Goal: Register for event/course

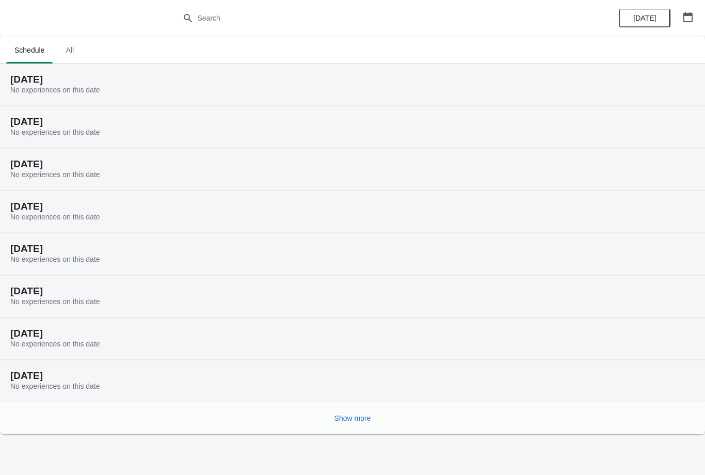
click at [690, 15] on icon "button" at bounding box center [687, 17] width 9 height 10
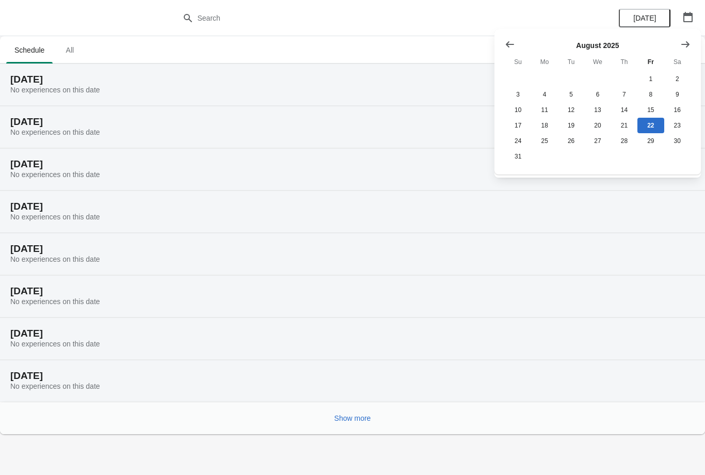
click at [681, 49] on icon "Show next month, September 2025" at bounding box center [685, 44] width 10 height 10
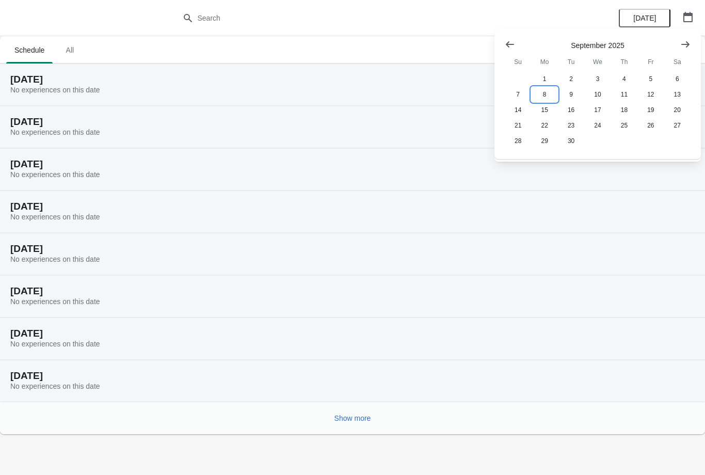
click at [548, 98] on button "8" at bounding box center [544, 94] width 26 height 15
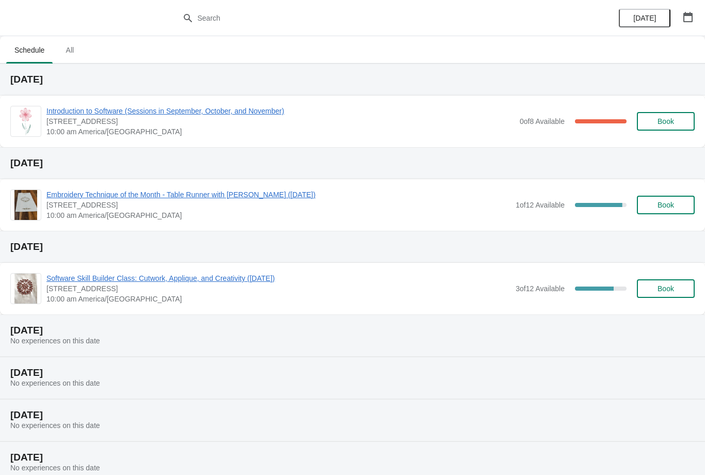
click at [236, 112] on span "Introduction to Software (Sessions in September, October, and November)" at bounding box center [280, 111] width 468 height 10
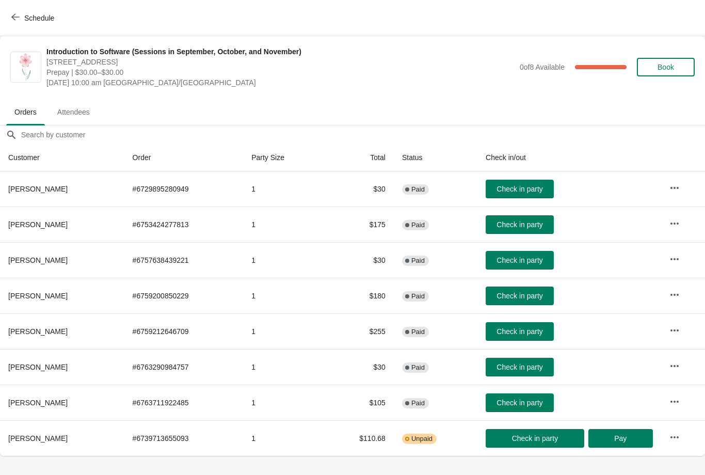
click at [19, 15] on icon "button" at bounding box center [15, 17] width 8 height 8
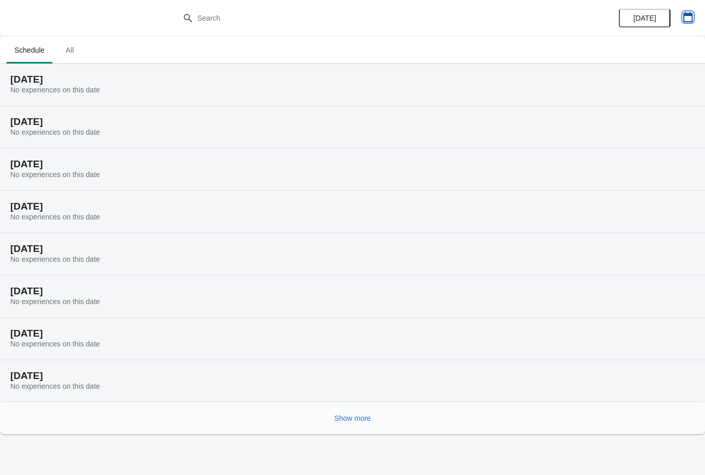
click at [687, 17] on icon "button" at bounding box center [687, 17] width 10 height 10
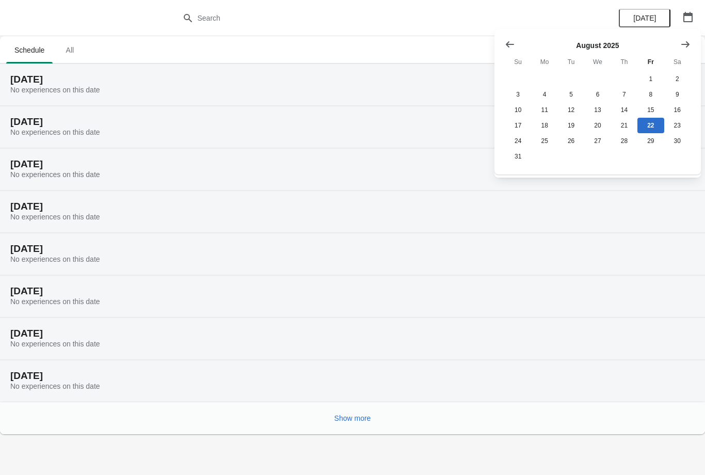
click at [682, 47] on icon "Show next month, September 2025" at bounding box center [685, 44] width 10 height 10
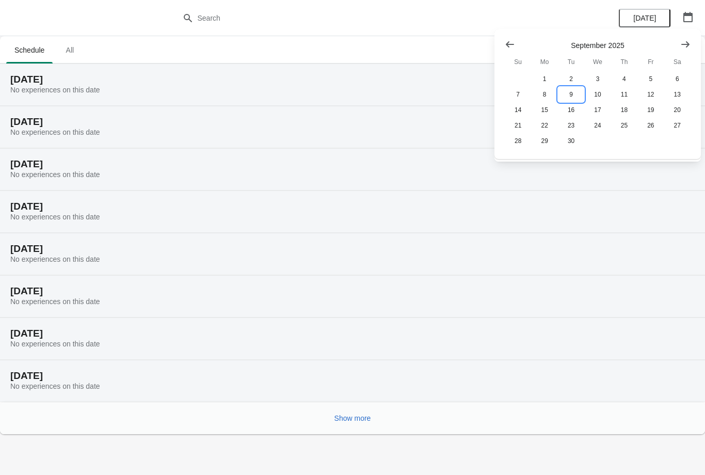
click at [572, 97] on button "9" at bounding box center [571, 94] width 26 height 15
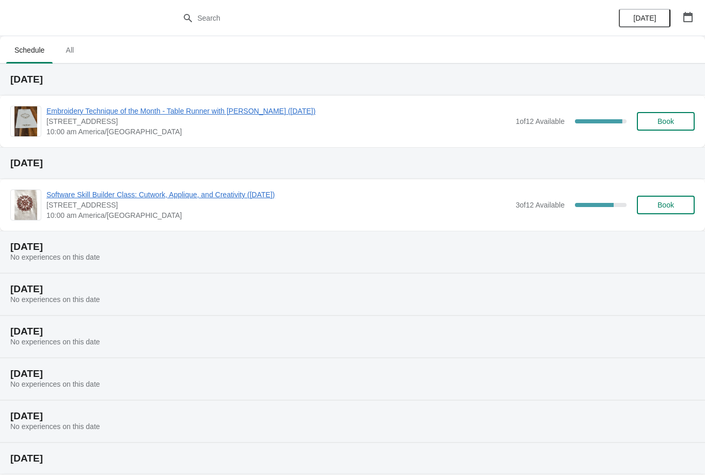
click at [170, 125] on span "[STREET_ADDRESS]" at bounding box center [278, 121] width 464 height 10
click at [210, 115] on span "Embroidery Technique of the Month - Table Runner with [PERSON_NAME] ([DATE])" at bounding box center [278, 111] width 464 height 10
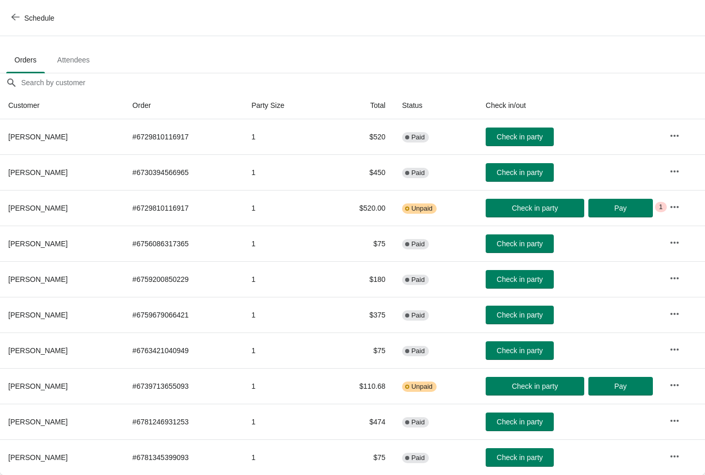
scroll to position [52, 0]
click at [31, 16] on span "Schedule" at bounding box center [39, 18] width 30 height 8
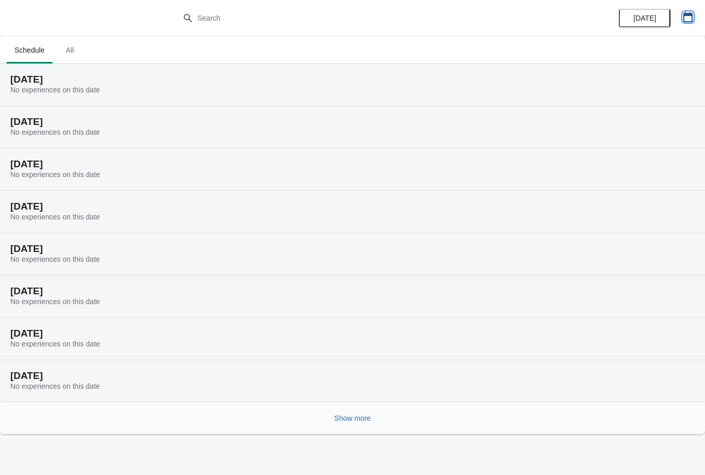
click at [689, 18] on icon "button" at bounding box center [687, 17] width 10 height 10
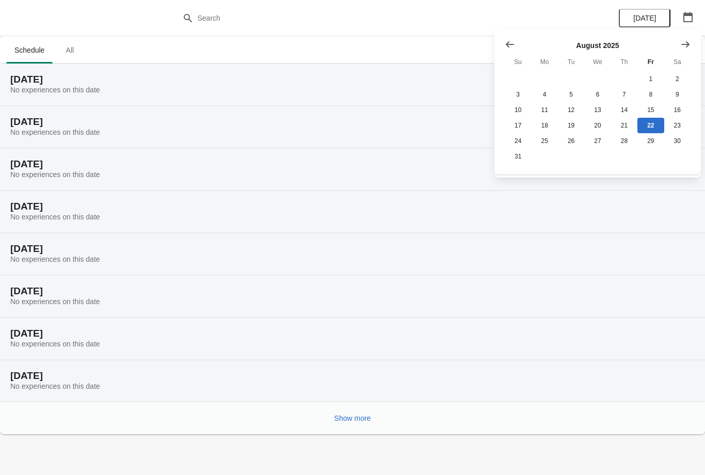
click at [685, 43] on icon "Show next month, September 2025" at bounding box center [685, 44] width 10 height 10
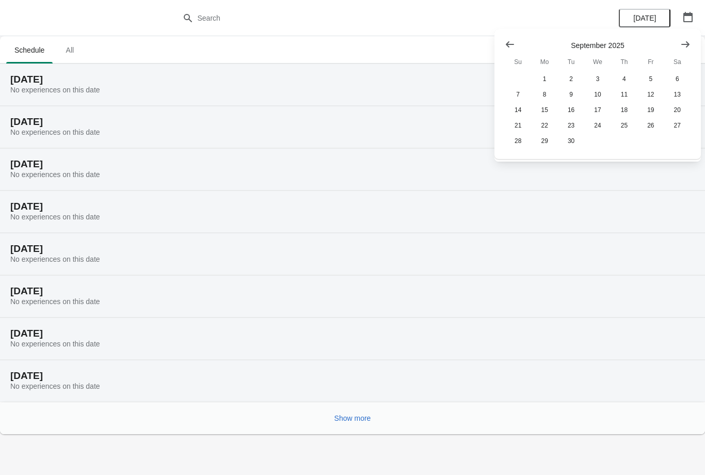
click at [690, 45] on button "Show next month, October 2025" at bounding box center [685, 44] width 19 height 19
click at [652, 96] on button "10" at bounding box center [650, 94] width 26 height 15
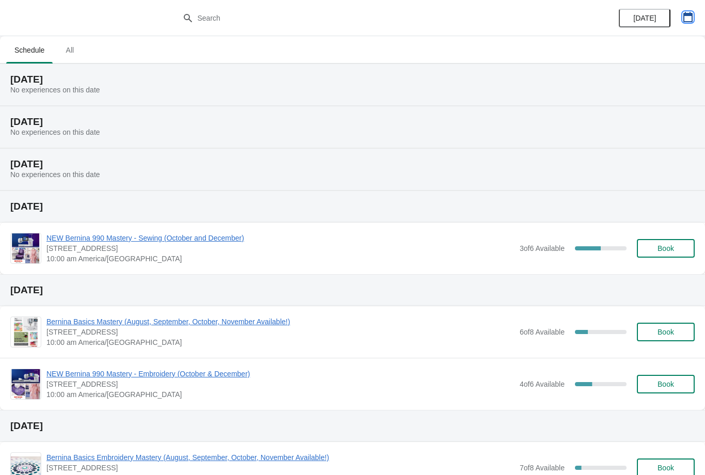
click at [690, 13] on icon "button" at bounding box center [687, 17] width 9 height 10
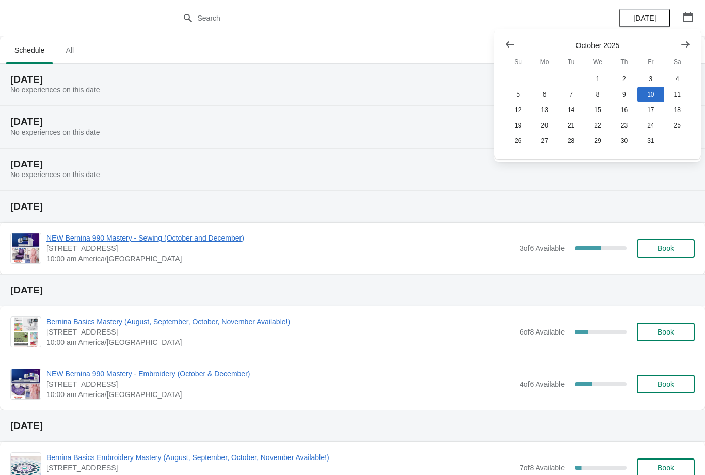
click at [500, 48] on button "Show previous month, September 2025" at bounding box center [509, 44] width 19 height 19
click at [601, 94] on button "10" at bounding box center [597, 94] width 26 height 15
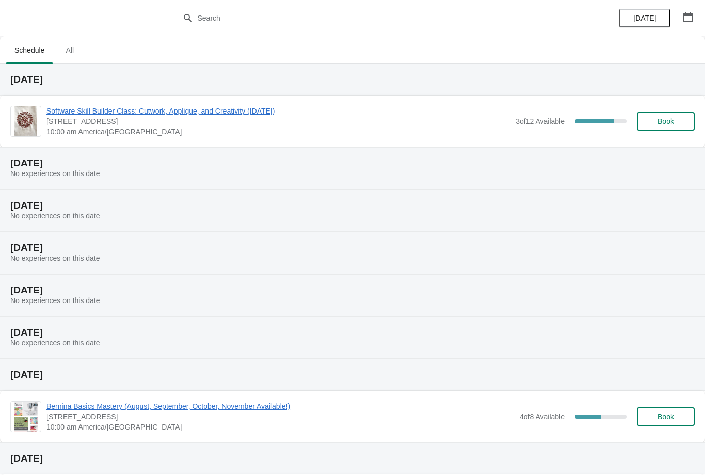
click at [204, 111] on span "Software Skill Builder Class: Cutwork, Applique, and Creativity ([DATE])" at bounding box center [278, 111] width 464 height 10
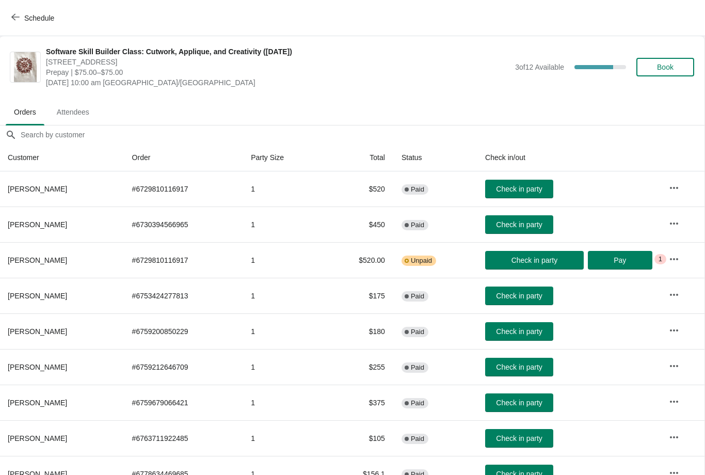
scroll to position [0, 1]
click at [673, 64] on span "Book" at bounding box center [665, 67] width 17 height 8
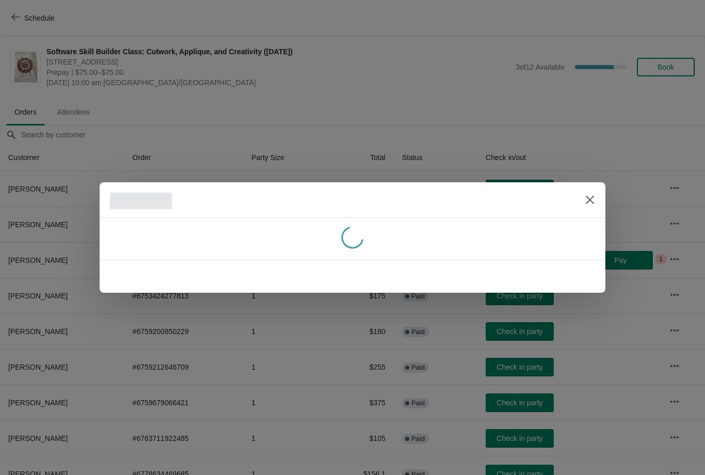
scroll to position [0, 0]
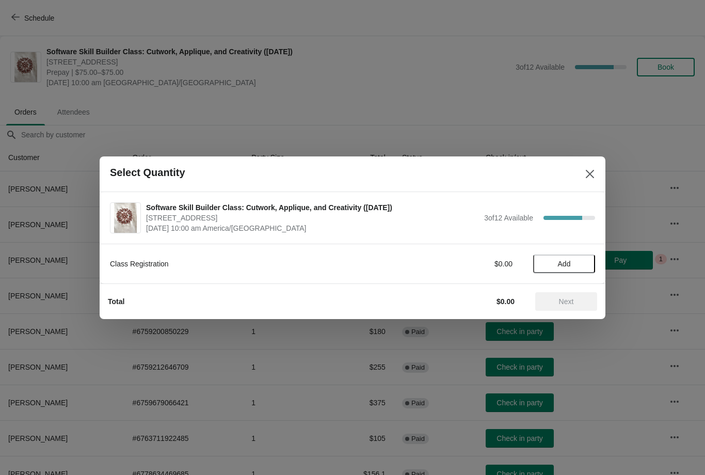
click at [579, 265] on span "Add" at bounding box center [563, 263] width 43 height 8
click at [574, 300] on span "Next" at bounding box center [566, 301] width 15 height 8
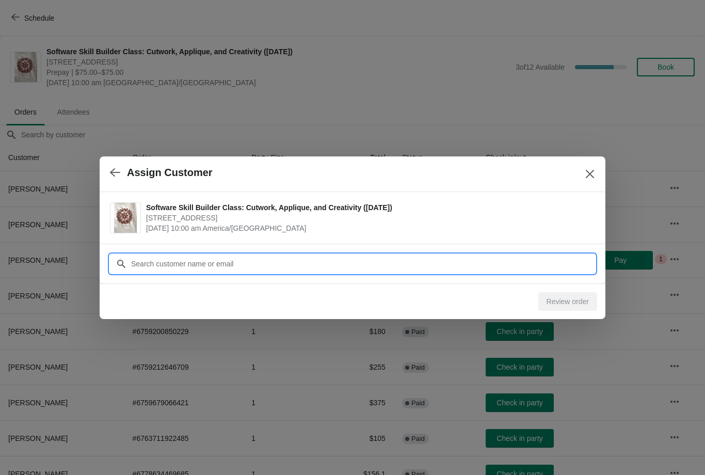
click at [263, 268] on input "Customer" at bounding box center [363, 263] width 464 height 19
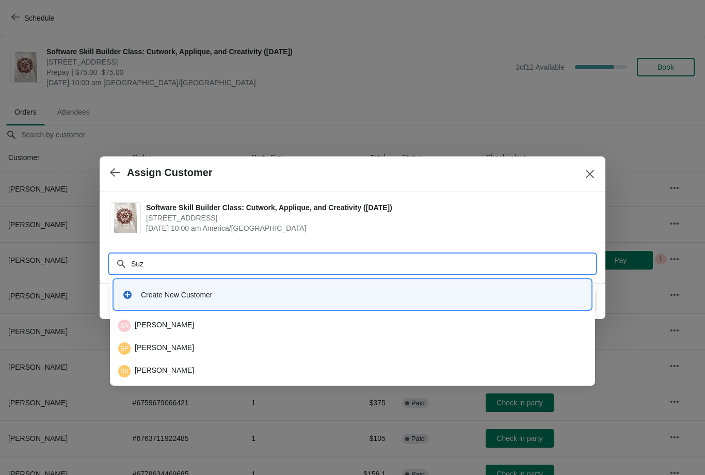
type input "Suza"
click at [182, 348] on div "SK Suzanne Koehler" at bounding box center [352, 348] width 468 height 12
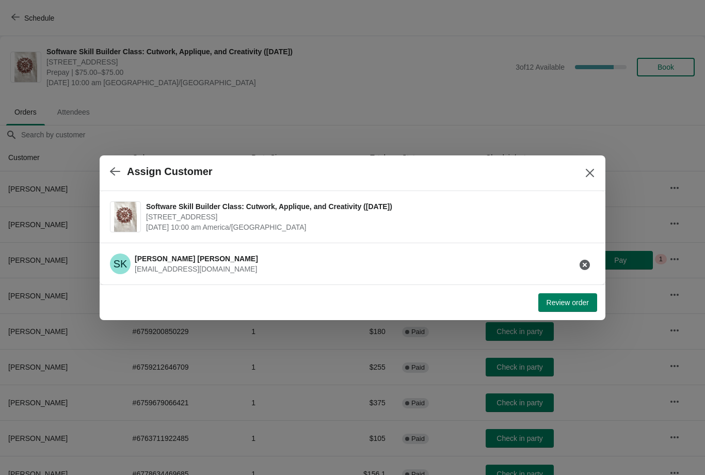
click at [578, 302] on span "Review order" at bounding box center [567, 302] width 42 height 8
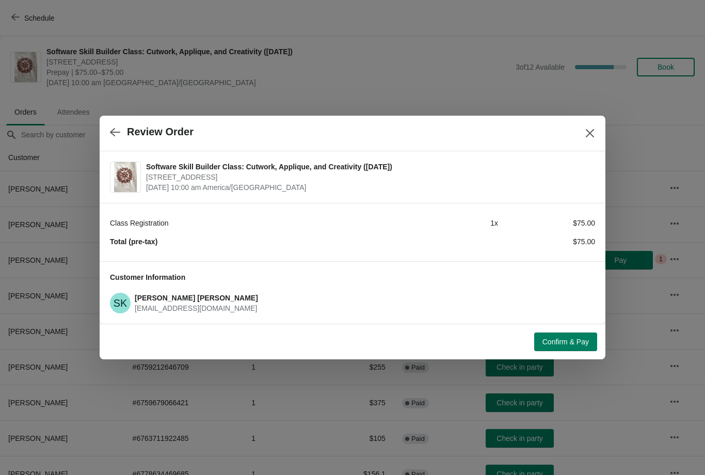
click at [576, 340] on span "Confirm & Pay" at bounding box center [565, 341] width 46 height 8
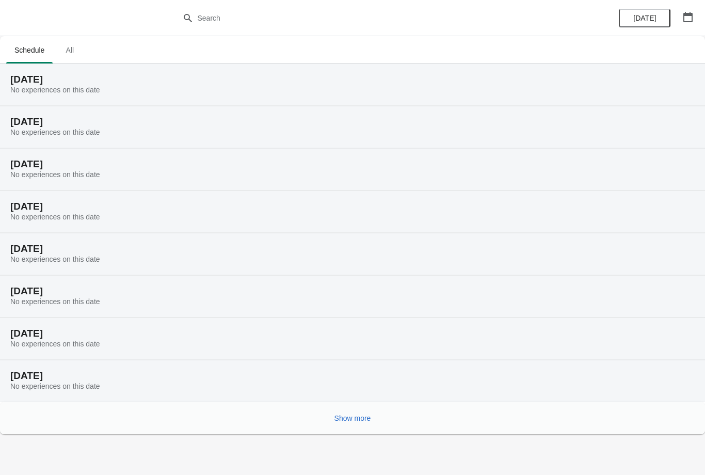
click at [693, 15] on button "button" at bounding box center [687, 17] width 19 height 19
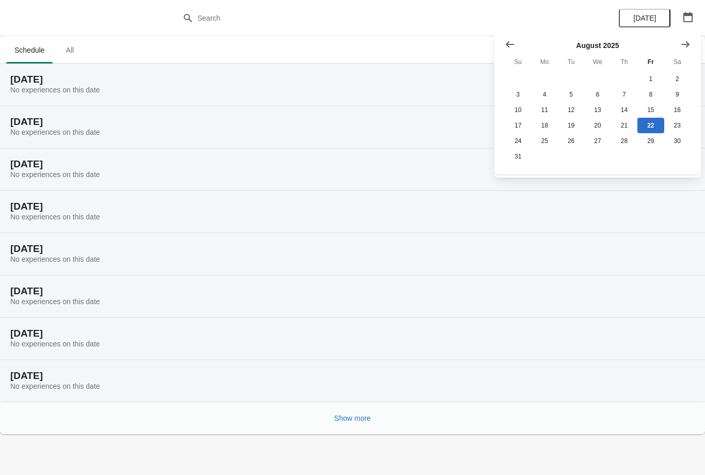
click at [691, 38] on button "Show next month, September 2025" at bounding box center [685, 44] width 19 height 19
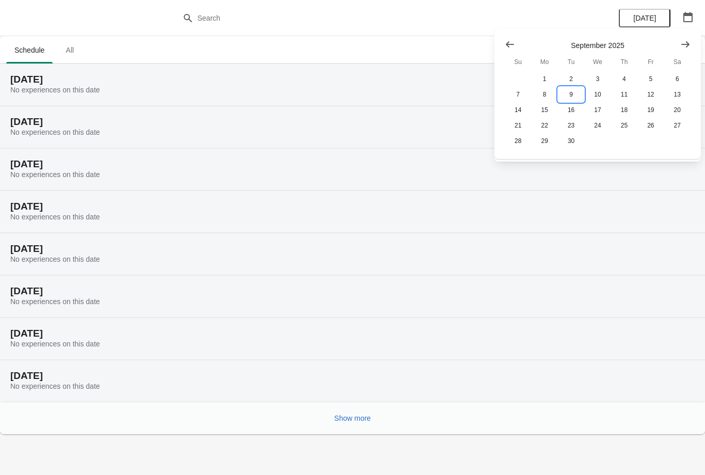
click at [575, 96] on button "9" at bounding box center [571, 94] width 26 height 15
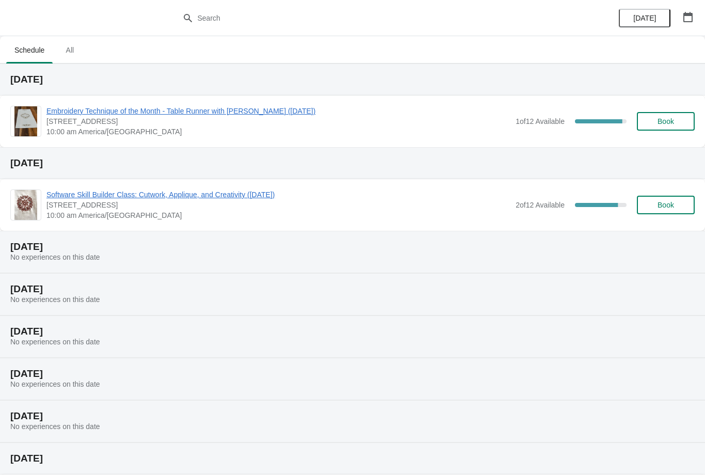
click at [225, 115] on span "Embroidery Technique of the Month - Table Runner with [PERSON_NAME] ([DATE])" at bounding box center [278, 111] width 464 height 10
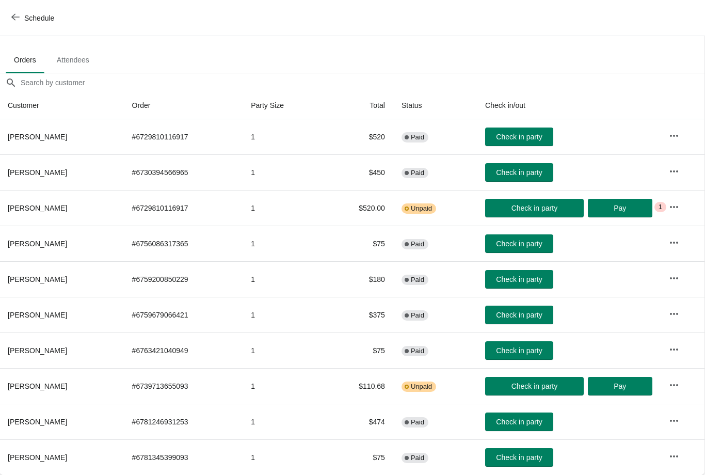
scroll to position [52, 1]
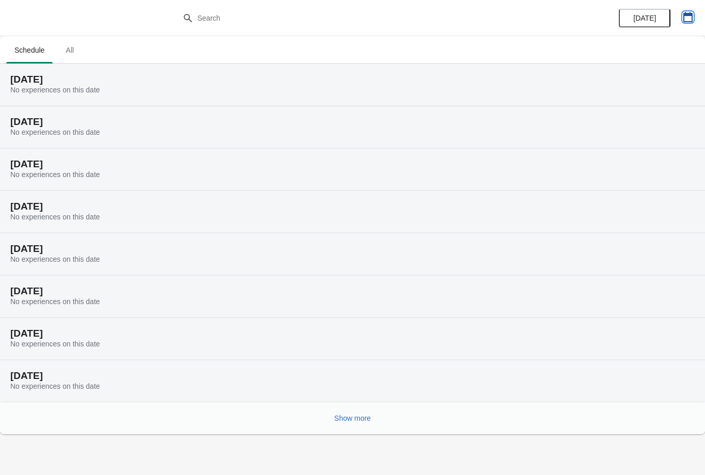
click at [682, 21] on icon "button" at bounding box center [687, 17] width 10 height 10
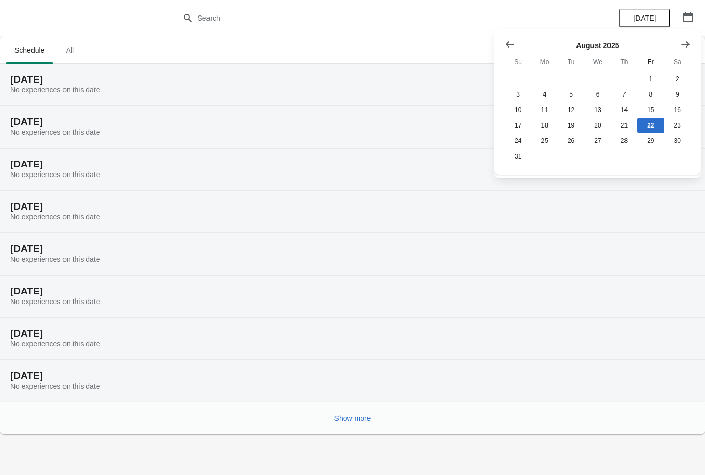
click at [685, 44] on icon "Show next month, September 2025" at bounding box center [685, 44] width 8 height 6
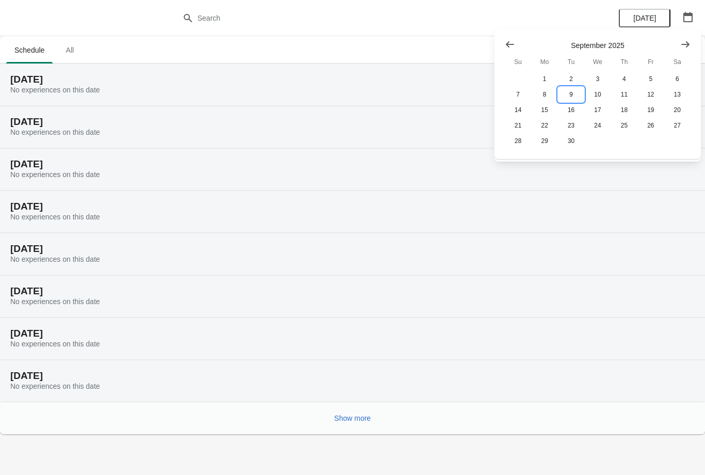
click at [571, 96] on button "9" at bounding box center [571, 94] width 26 height 15
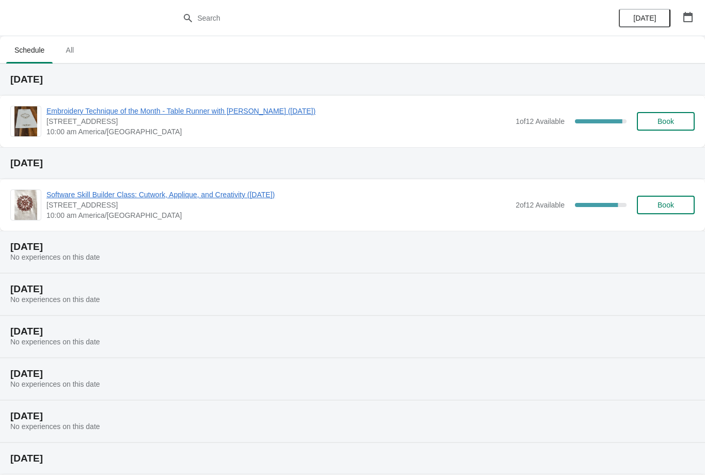
click at [274, 108] on span "Embroidery Technique of the Month - Table Runner with [PERSON_NAME] ([DATE])" at bounding box center [278, 111] width 464 height 10
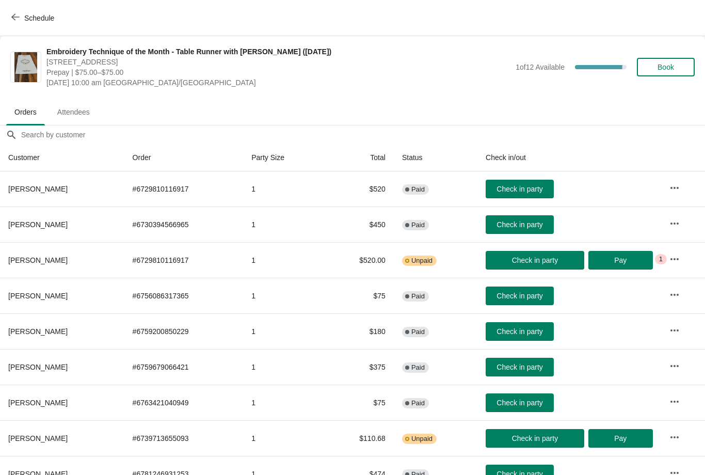
click at [16, 26] on button "Schedule" at bounding box center [33, 18] width 57 height 19
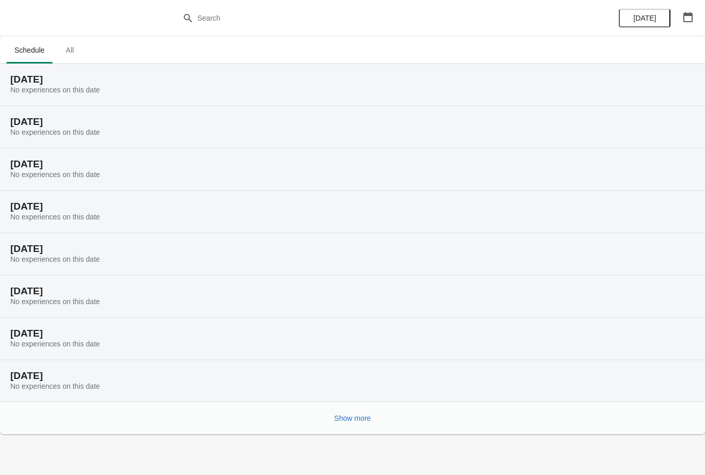
click at [691, 14] on icon "button" at bounding box center [687, 17] width 9 height 10
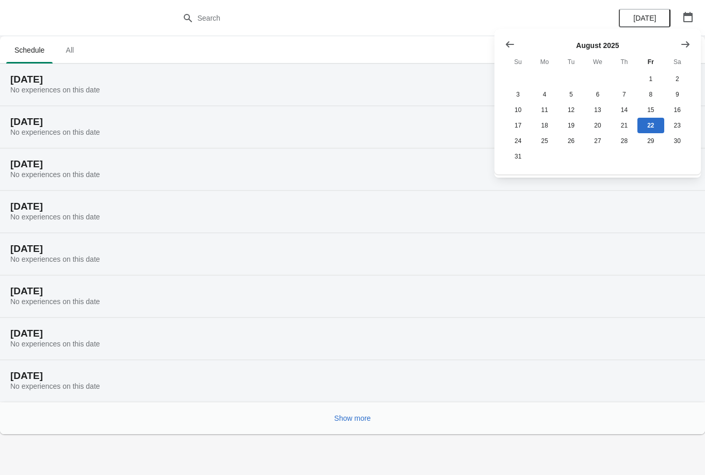
click at [684, 48] on icon "Show next month, September 2025" at bounding box center [685, 44] width 10 height 10
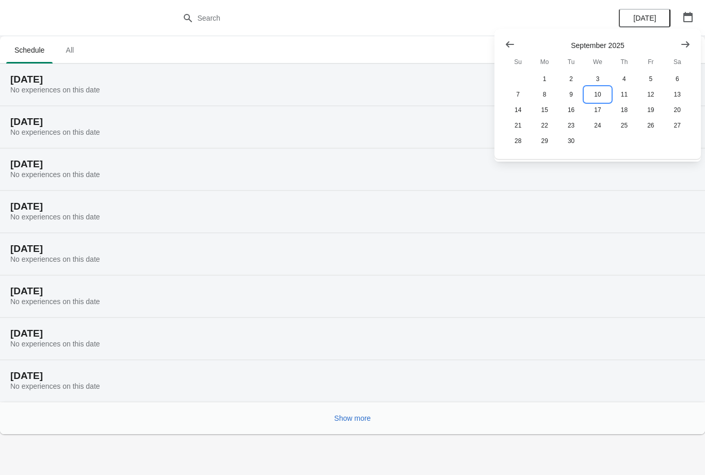
click at [595, 96] on button "10" at bounding box center [597, 94] width 26 height 15
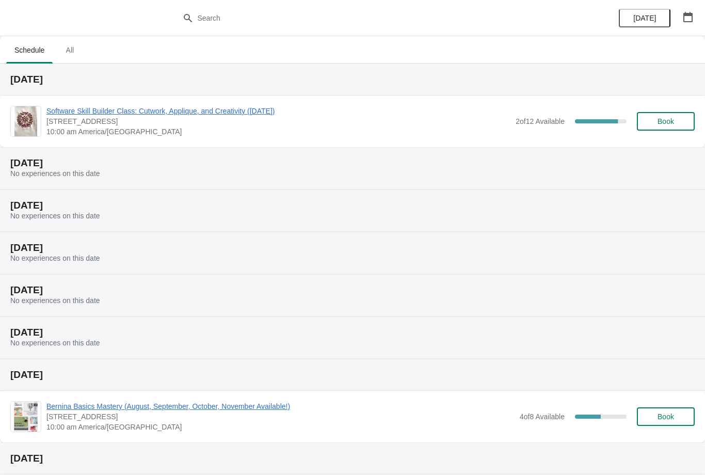
click at [174, 112] on span "Software Skill Builder Class: Cutwork, Applique, and Creativity ([DATE])" at bounding box center [278, 111] width 464 height 10
